Goal: Transaction & Acquisition: Purchase product/service

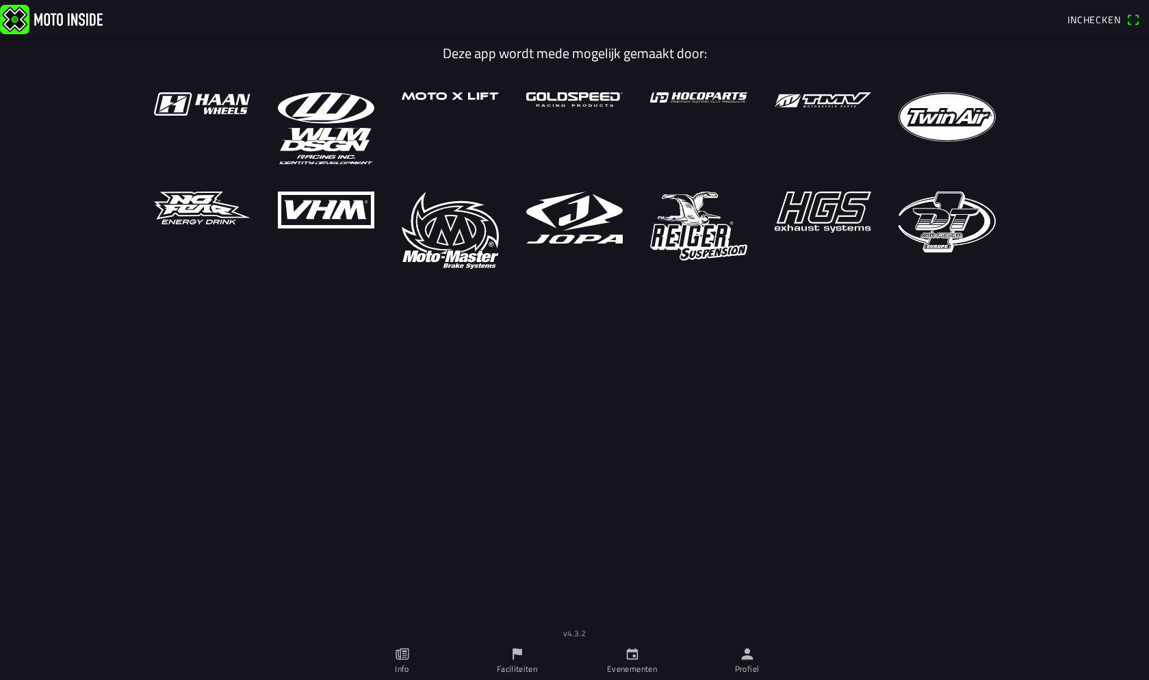
click at [635, 654] on icon "calendar" at bounding box center [632, 654] width 15 height 15
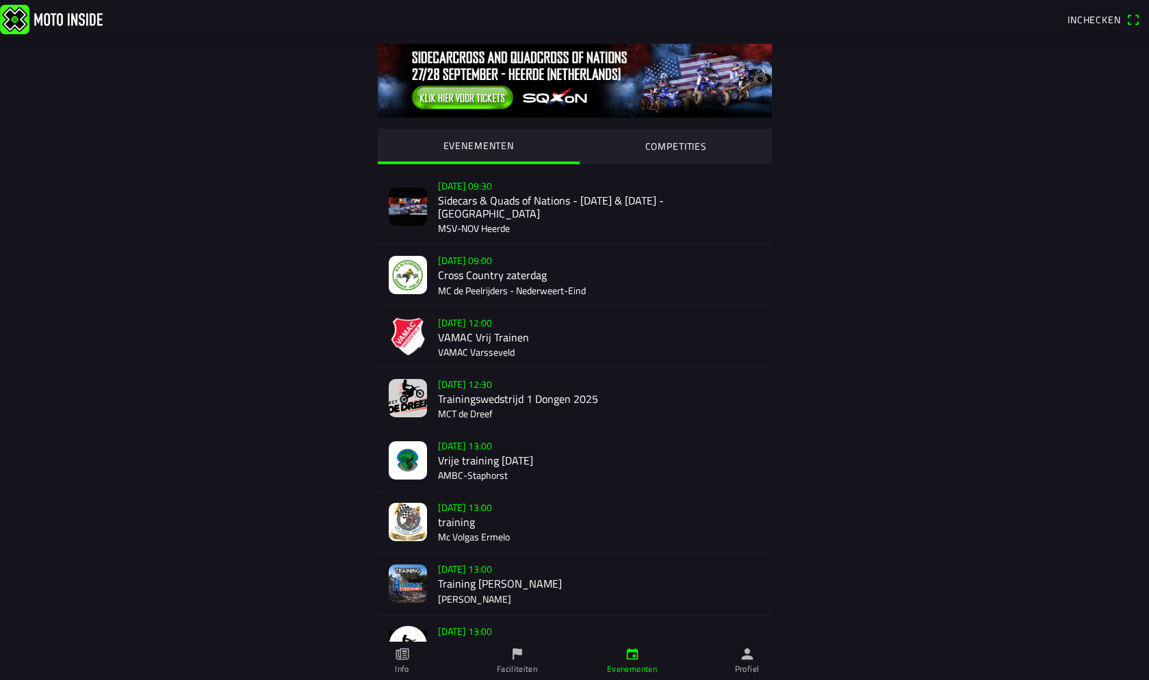
click at [456, 326] on div "[DATE] 12:00 VAMAC Vrij Trainen VAMAC Varsseveld" at bounding box center [599, 336] width 323 height 61
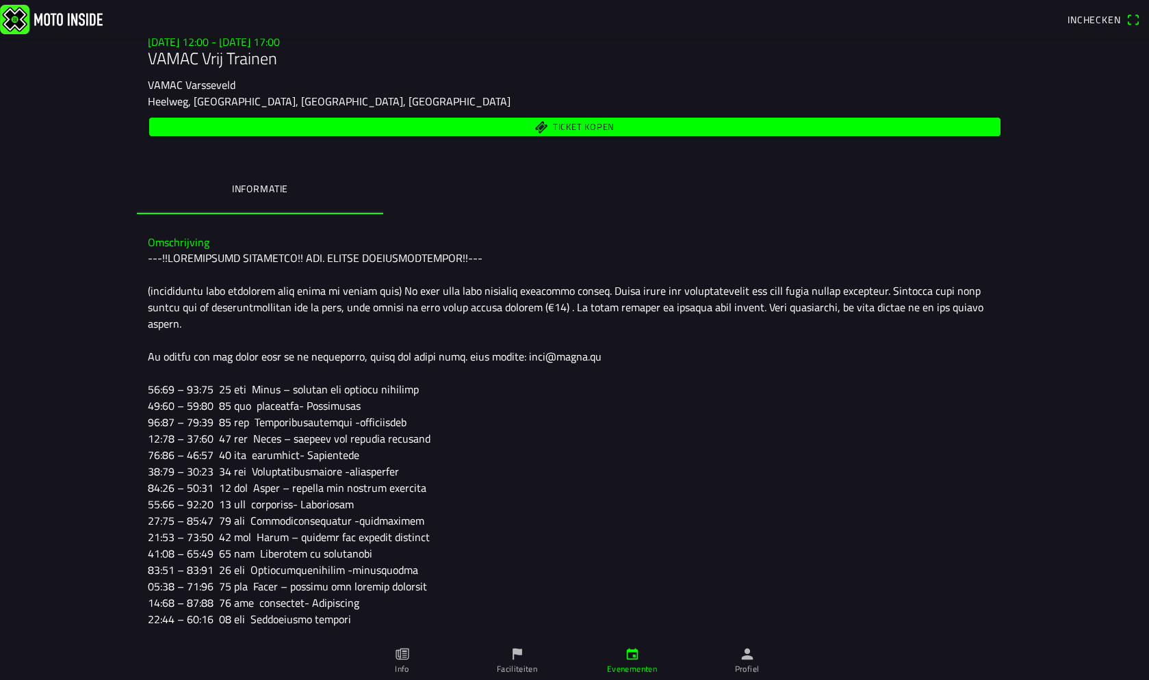
scroll to position [219, 0]
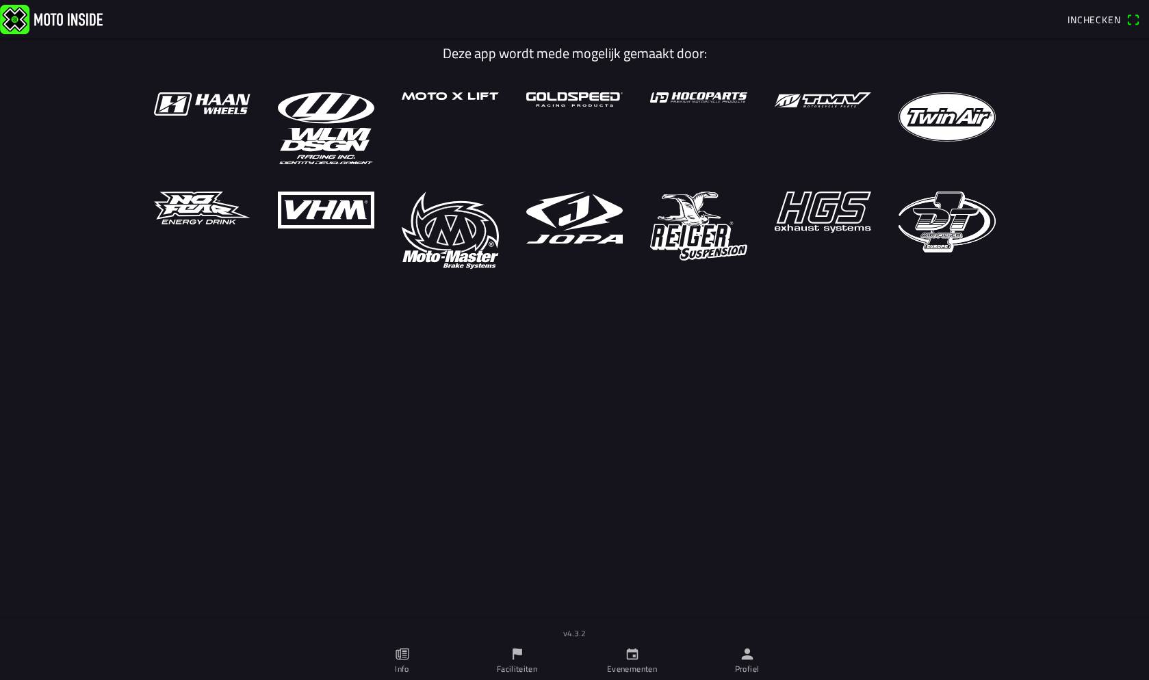
click at [616, 668] on ion-label "Evenementen" at bounding box center [632, 669] width 50 height 12
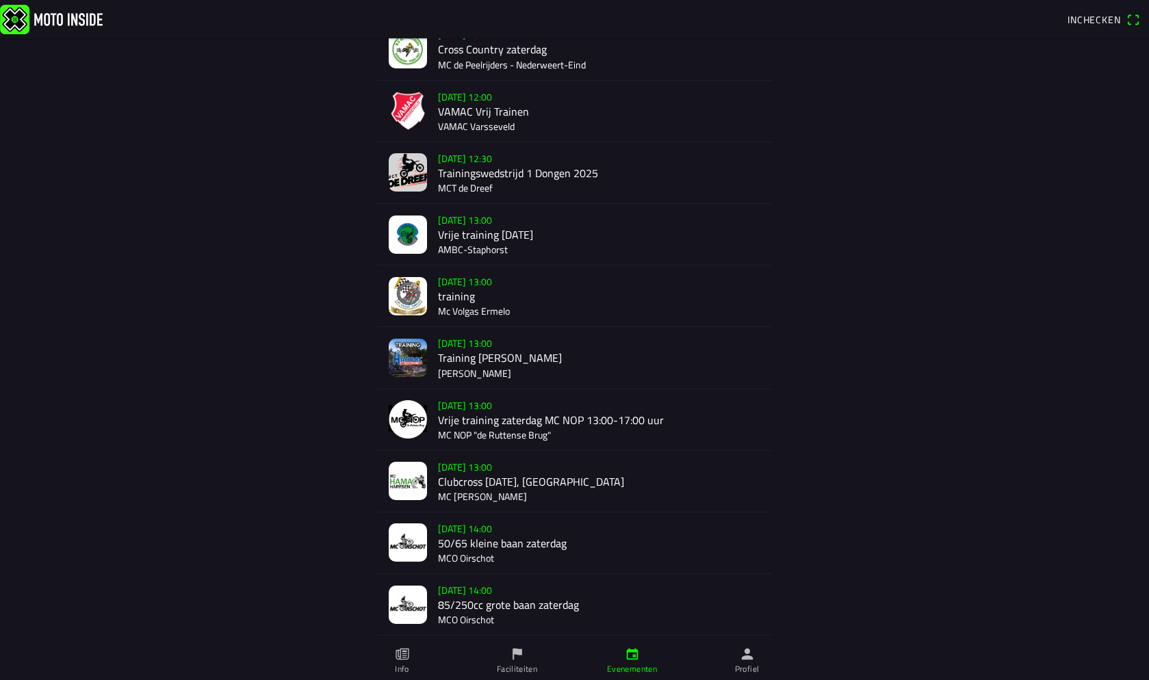
scroll to position [236, 0]
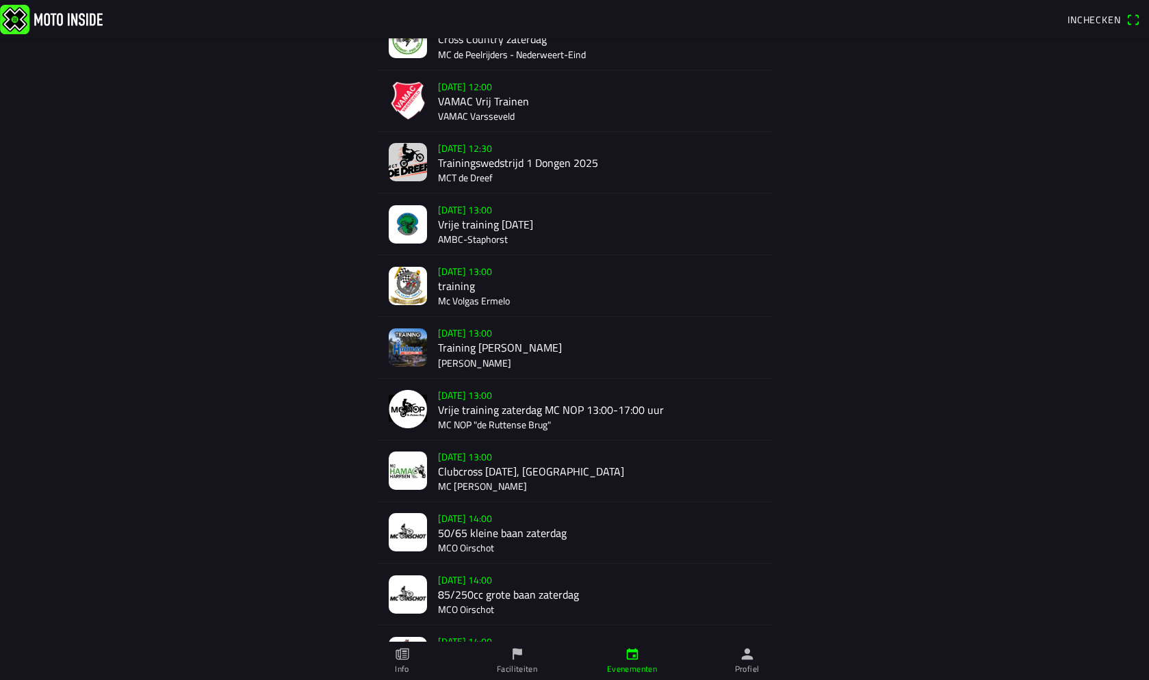
click at [460, 335] on div "[DATE] 13:00 Training Halmac [GEOGRAPHIC_DATA]" at bounding box center [599, 347] width 323 height 61
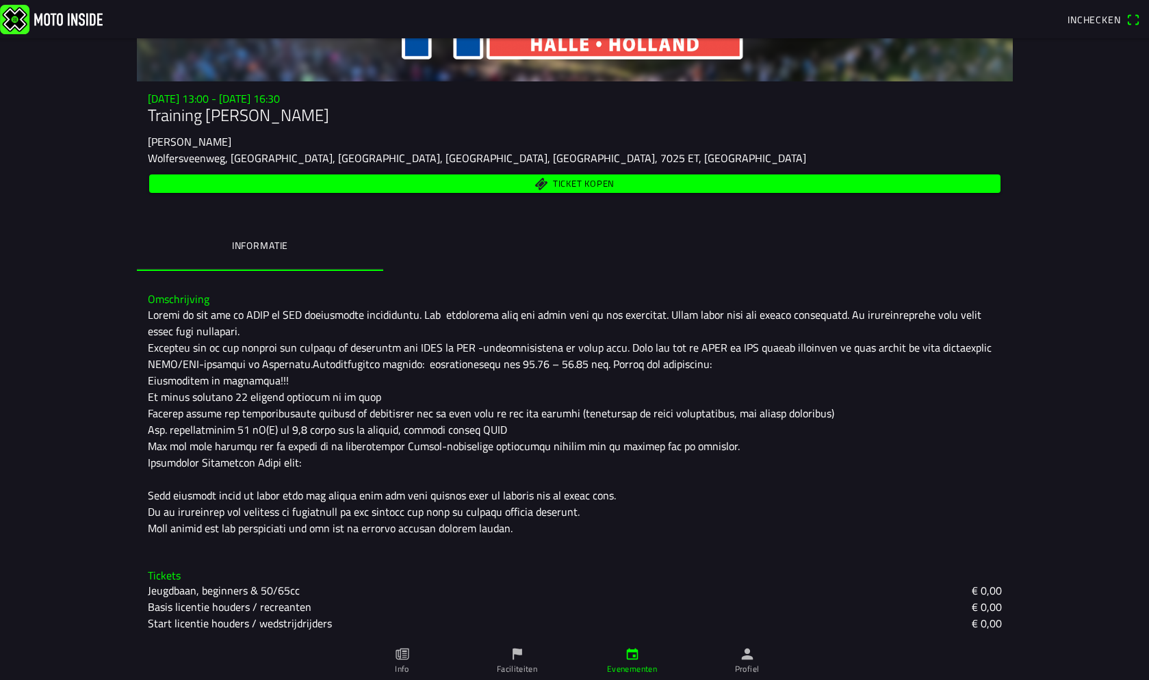
scroll to position [160, 0]
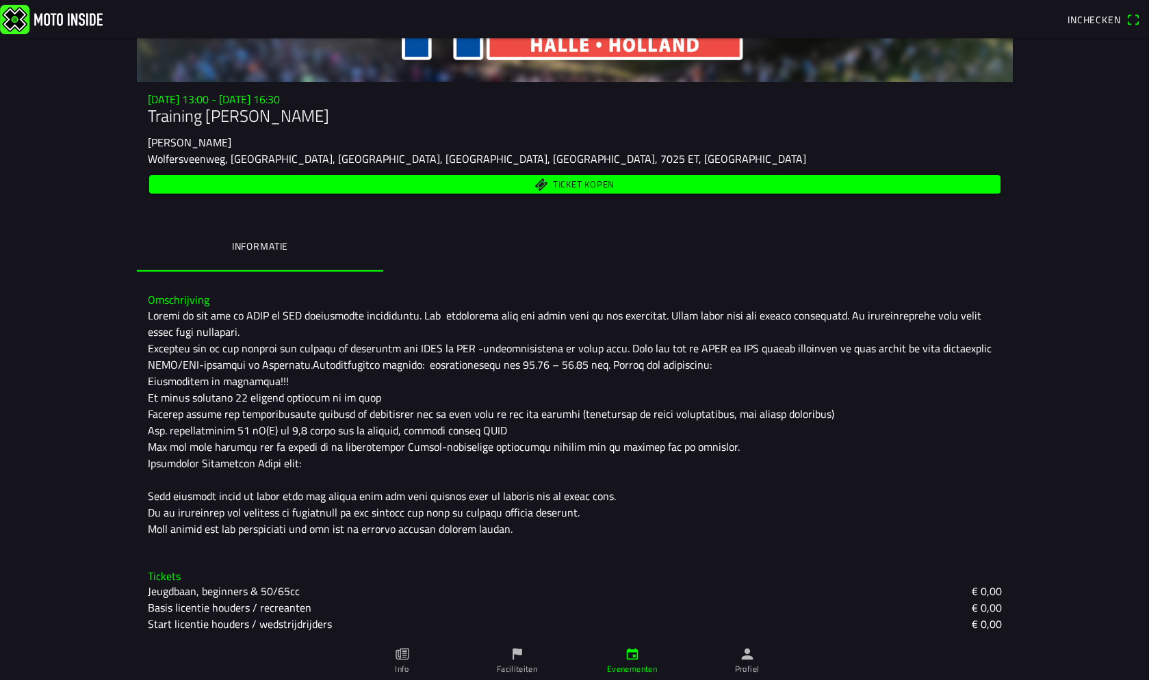
click at [560, 183] on span "Ticket kopen" at bounding box center [583, 184] width 62 height 9
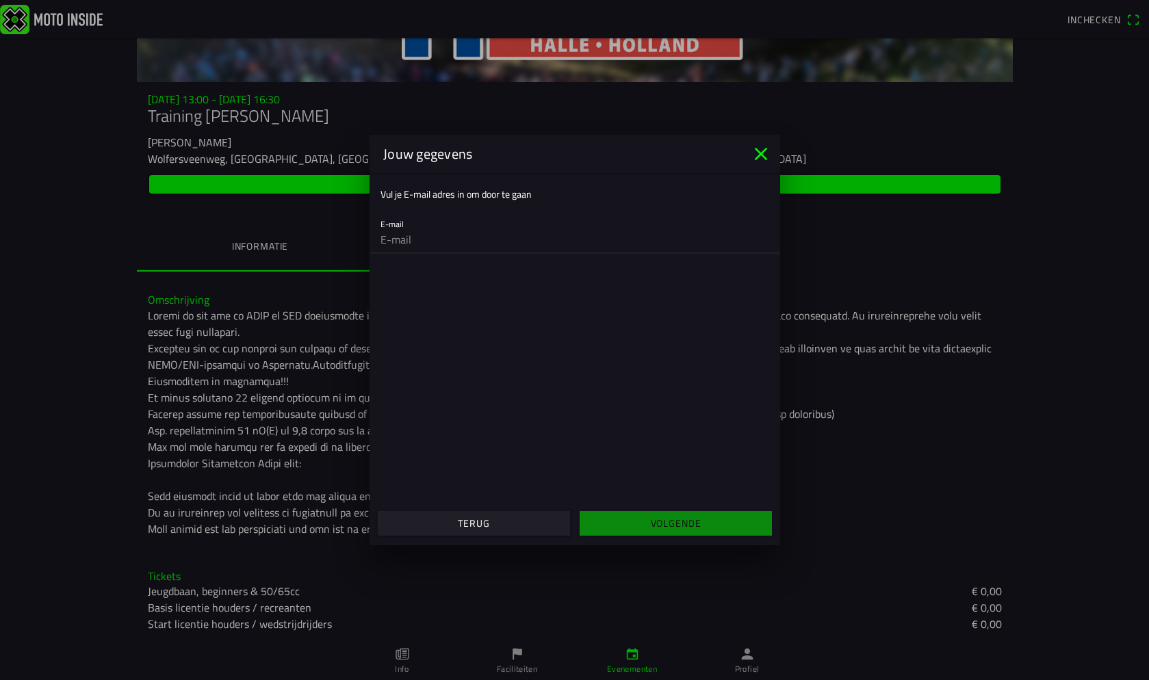
click at [426, 244] on input "email" at bounding box center [574, 239] width 389 height 27
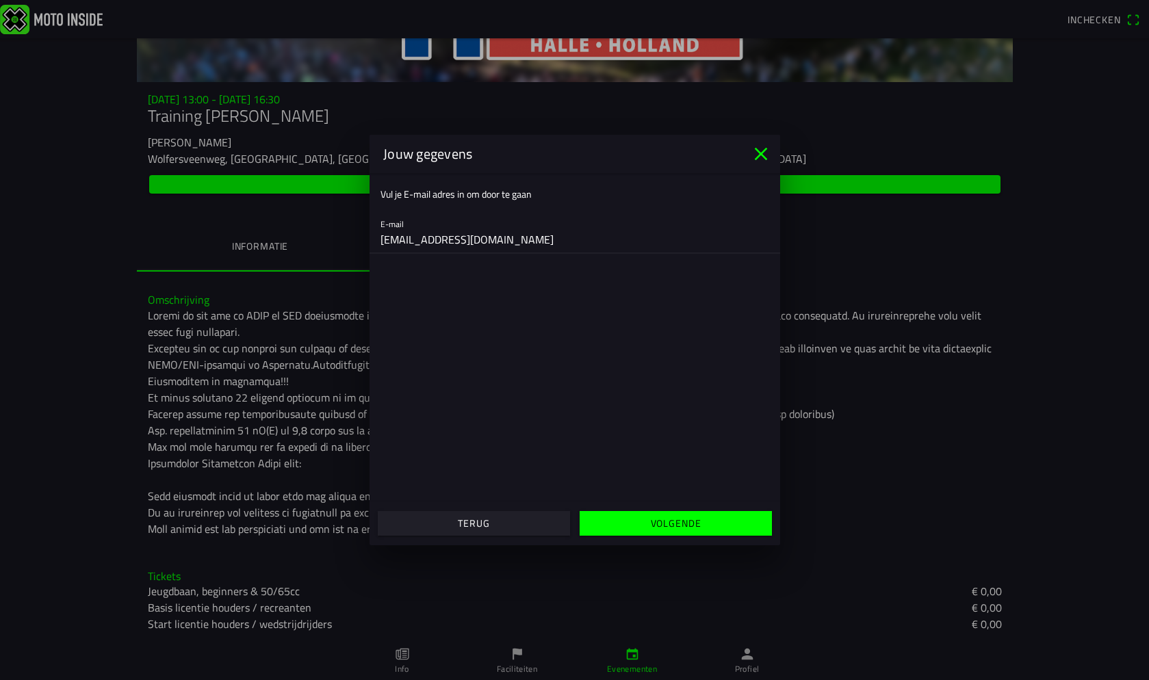
type input "[EMAIL_ADDRESS][DOMAIN_NAME]"
click at [0, 0] on slot "Volgende" at bounding box center [0, 0] width 0 height 0
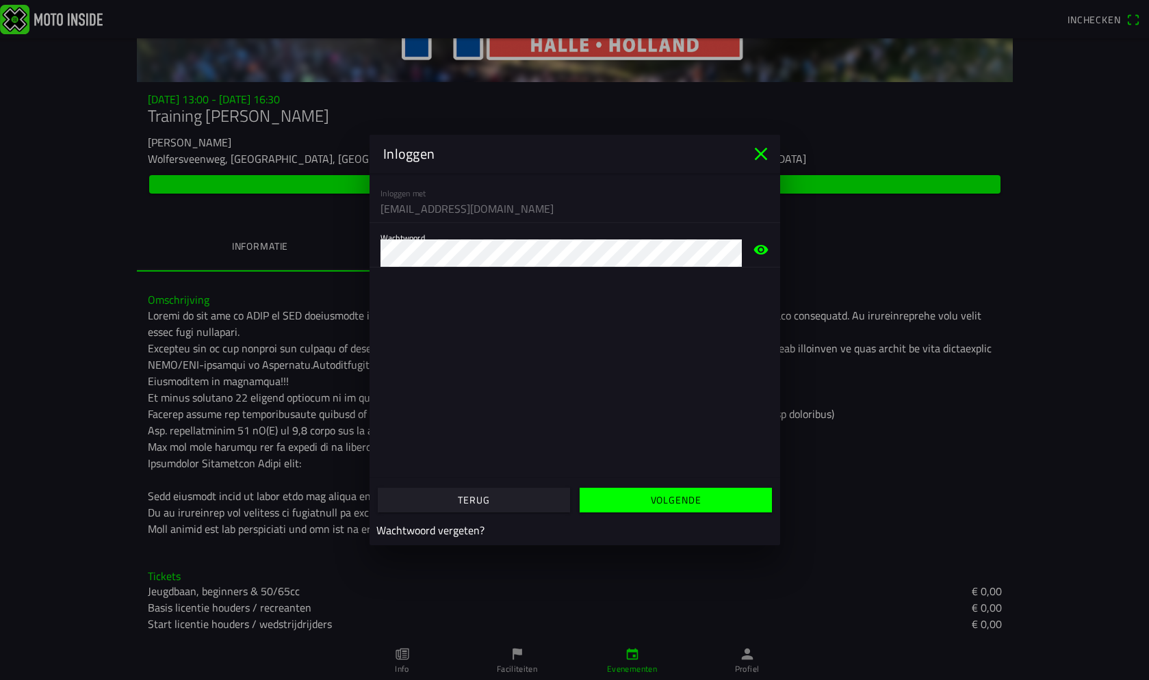
click at [0, 0] on slot "Volgende" at bounding box center [0, 0] width 0 height 0
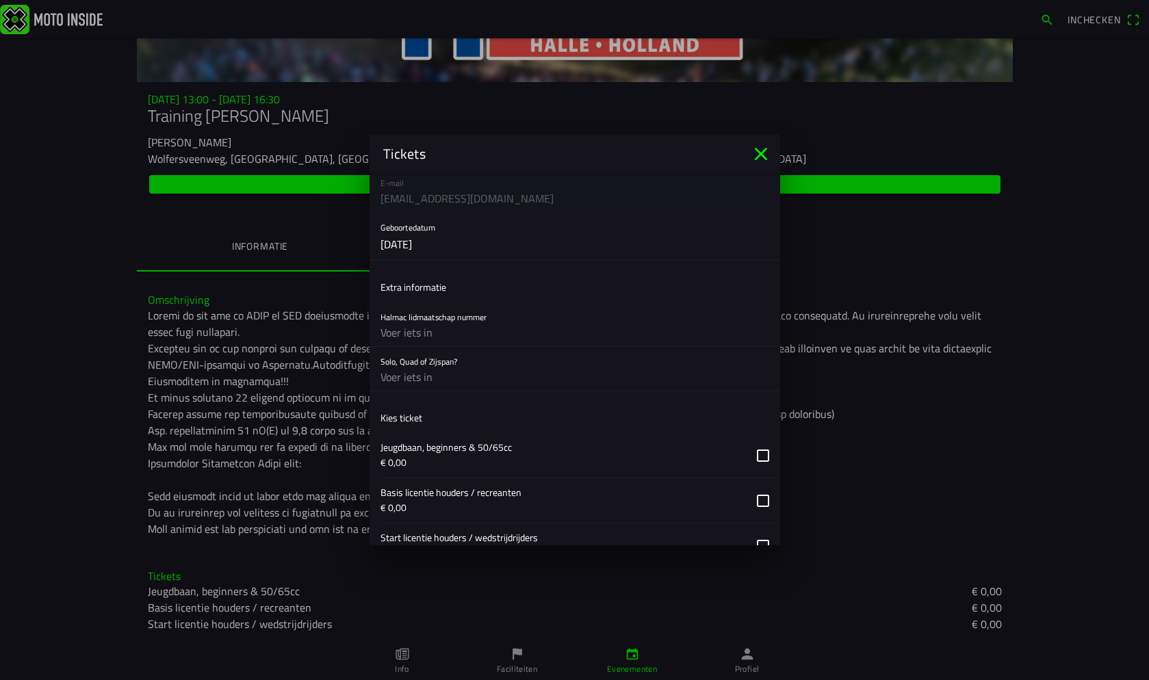
scroll to position [131, 0]
click at [436, 387] on input "text" at bounding box center [574, 376] width 389 height 27
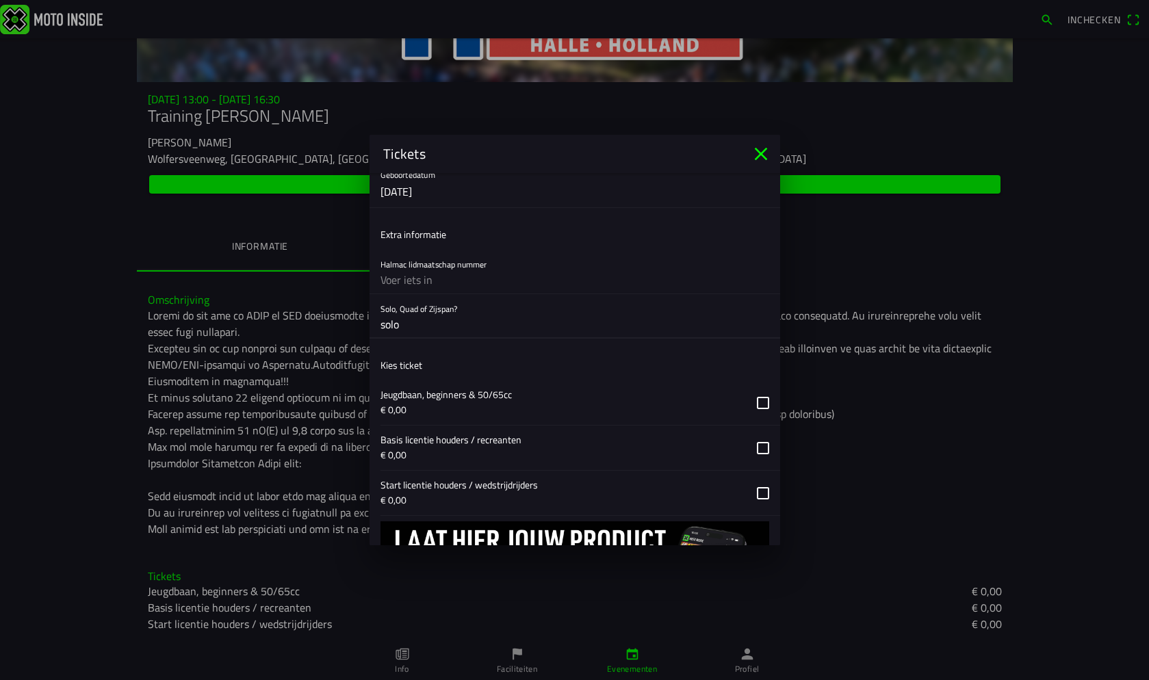
scroll to position [183, 0]
type input "solo"
click at [757, 446] on button "button" at bounding box center [580, 447] width 400 height 44
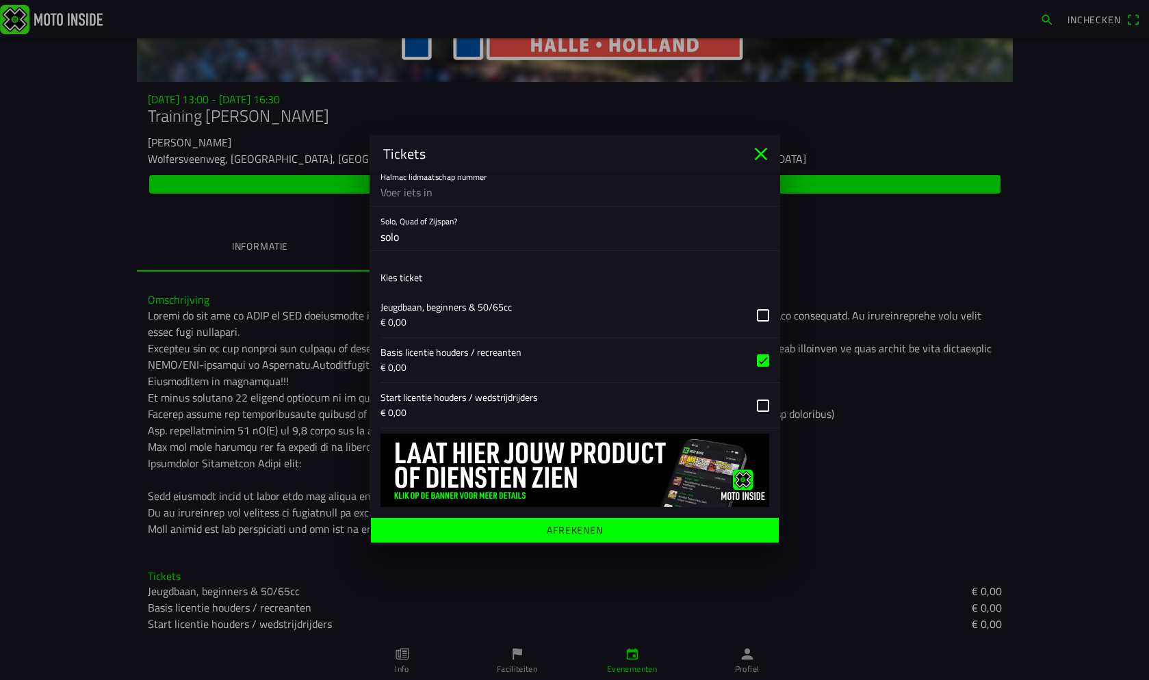
scroll to position [270, 0]
click at [565, 534] on ion-label "Afrekenen" at bounding box center [575, 530] width 56 height 10
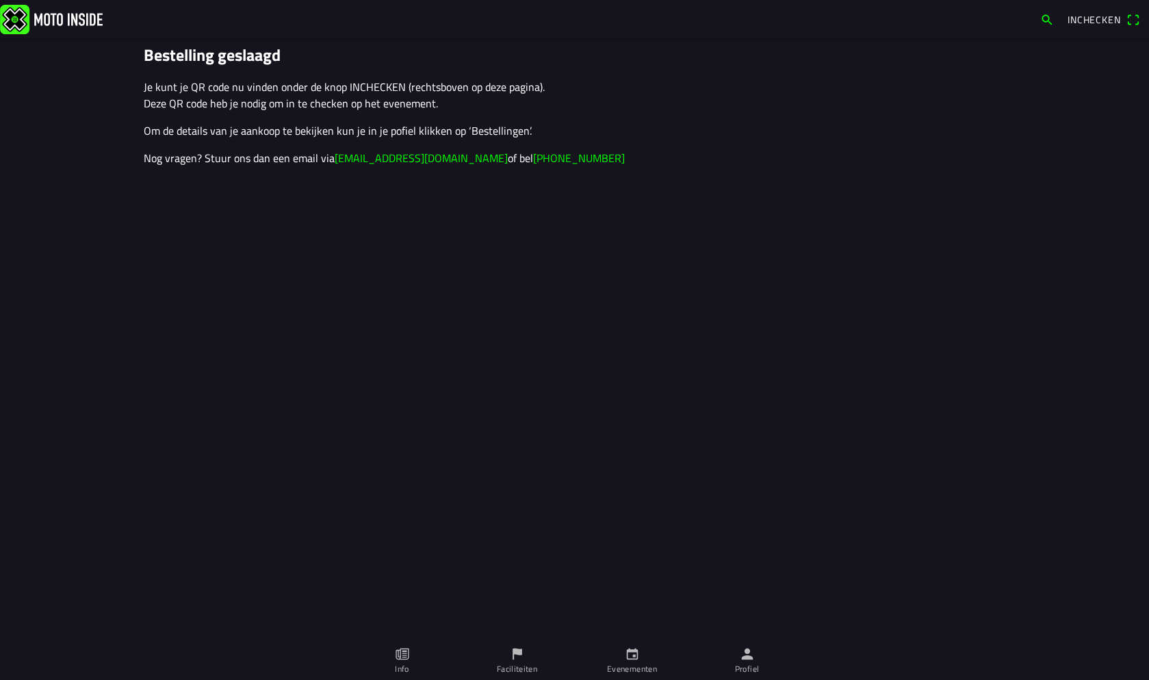
click at [748, 655] on icon "person" at bounding box center [747, 654] width 15 height 15
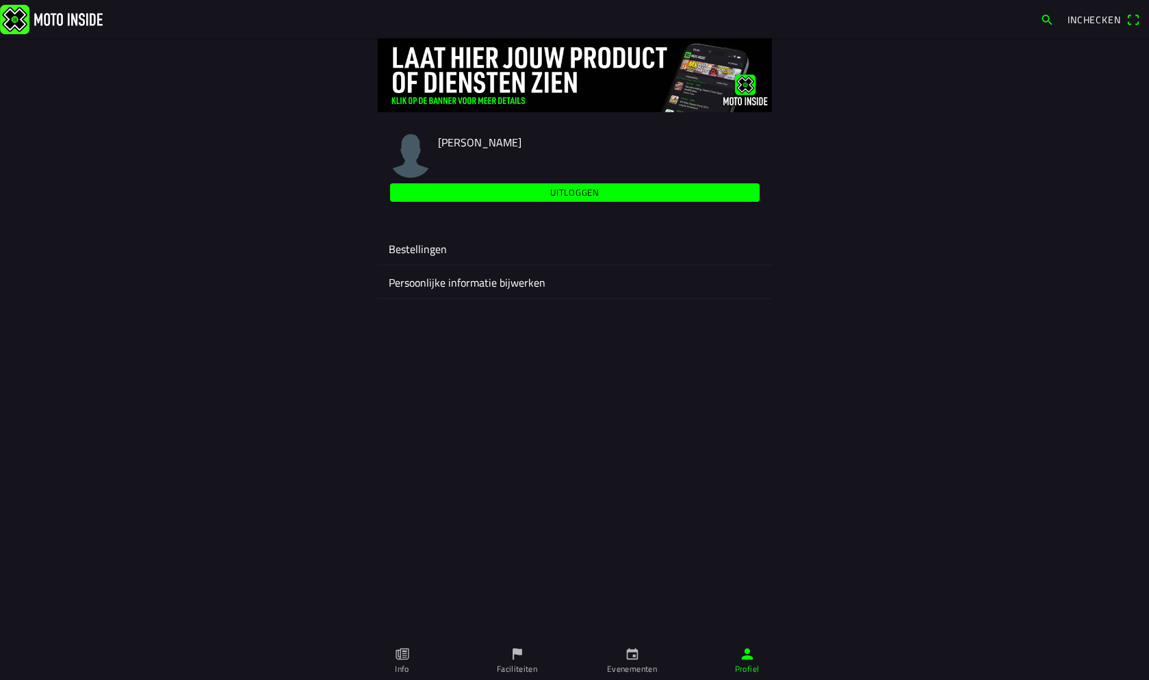
click at [409, 248] on ion-label "Bestellingen" at bounding box center [575, 249] width 372 height 16
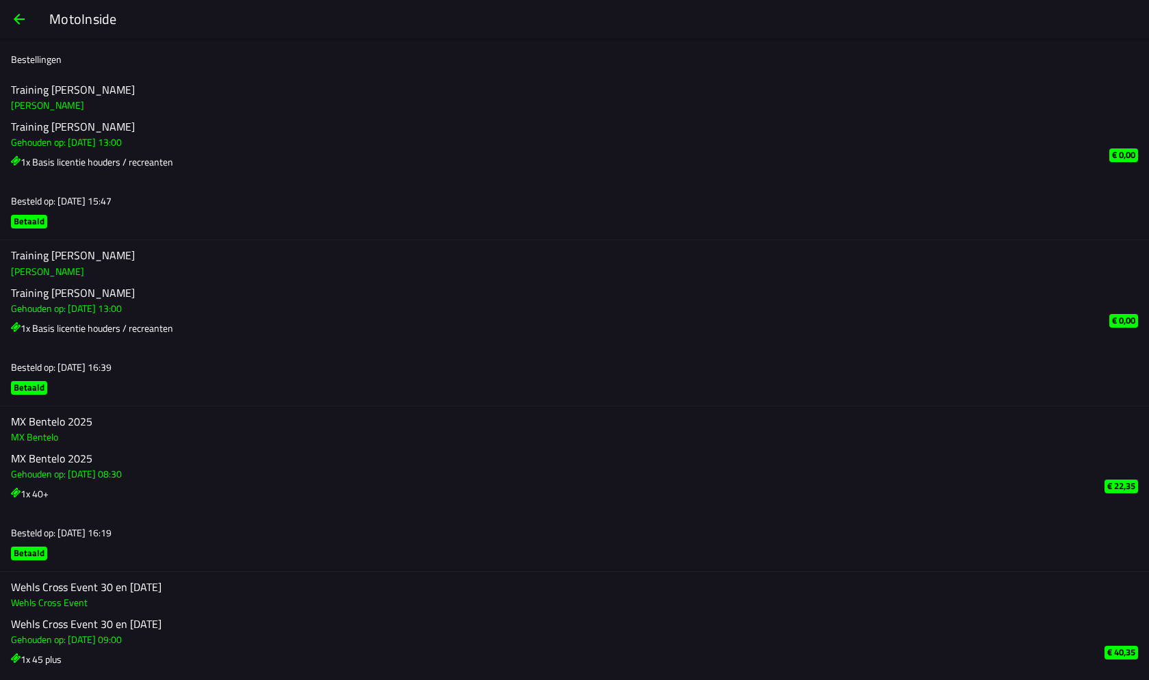
click at [17, 16] on span "button" at bounding box center [19, 19] width 16 height 33
